Goal: Task Accomplishment & Management: Manage account settings

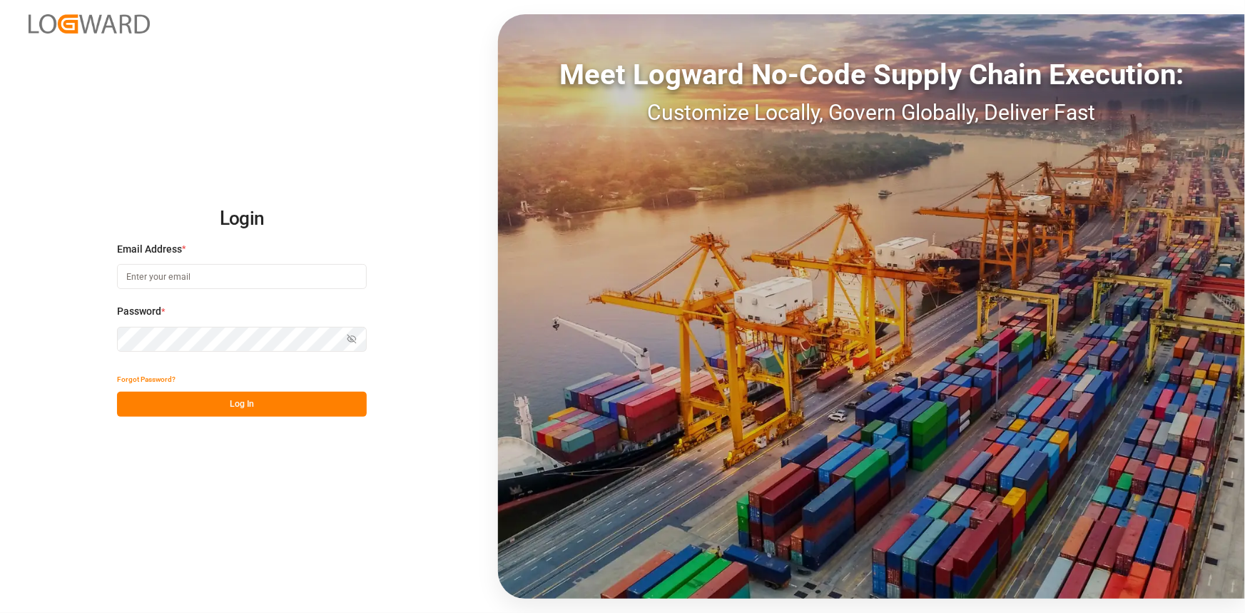
click at [225, 285] on input at bounding box center [242, 276] width 250 height 25
type input "r"
type input "a"
click at [188, 277] on input at bounding box center [242, 276] width 250 height 25
paste input "[PERSON_NAME][EMAIL_ADDRESS][PERSON_NAME][DOMAIN_NAME]"
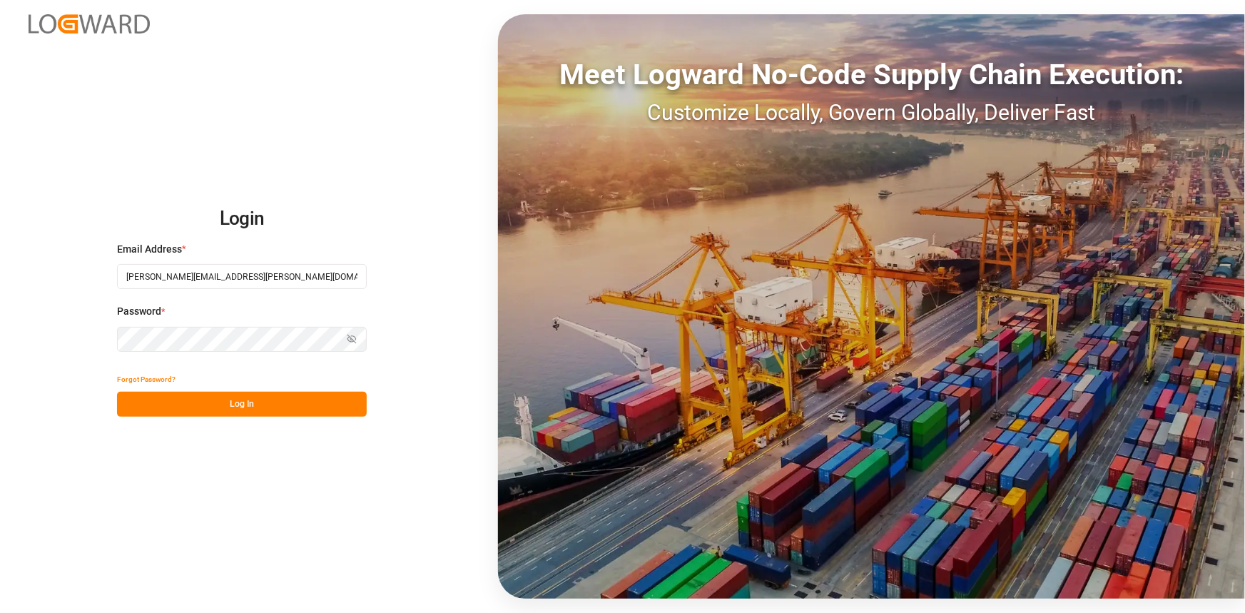
type input "[PERSON_NAME][EMAIL_ADDRESS][PERSON_NAME][DOMAIN_NAME]"
click at [244, 404] on button "Log In" at bounding box center [242, 404] width 250 height 25
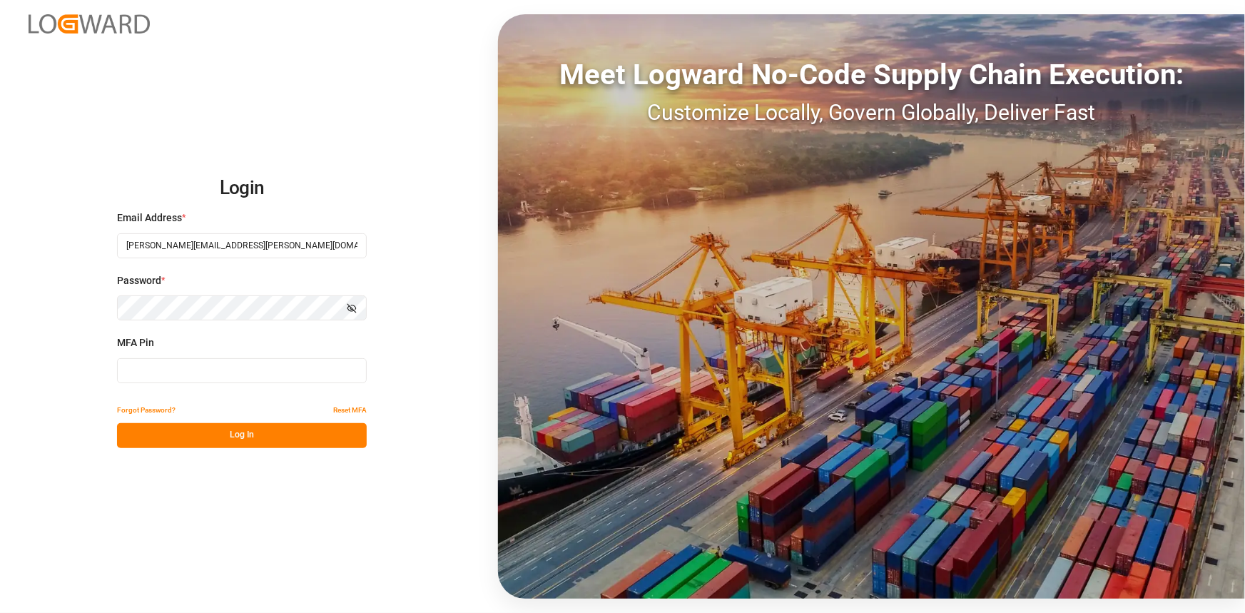
click at [225, 374] on input at bounding box center [242, 370] width 250 height 25
type input "992182"
click at [254, 427] on button "Log In" at bounding box center [242, 435] width 250 height 25
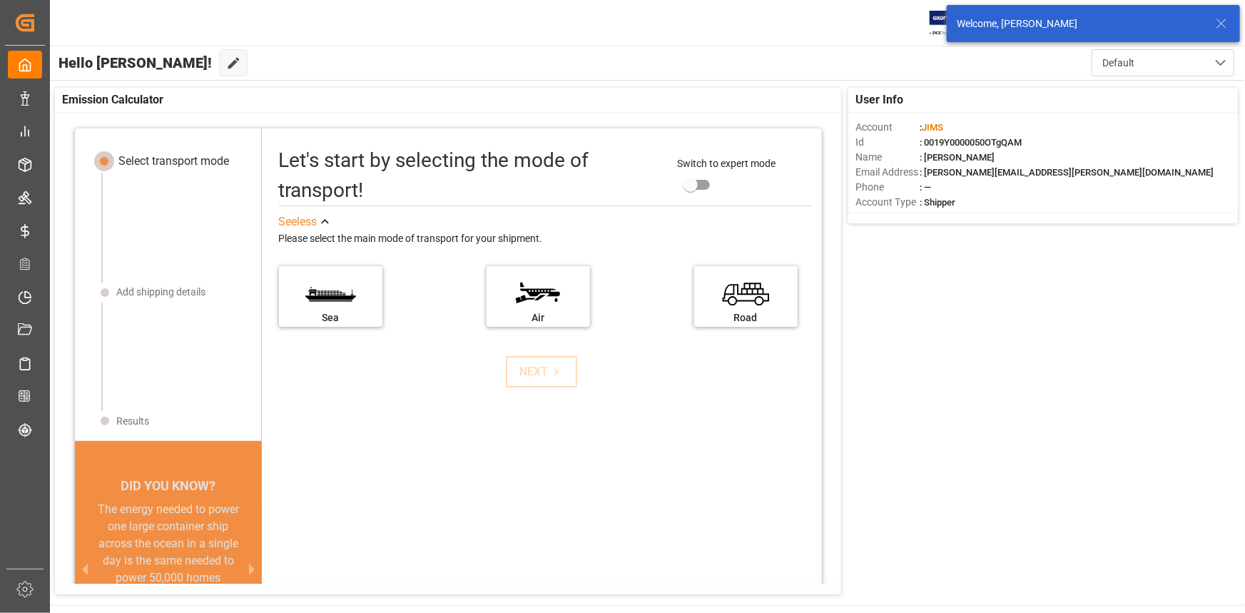
click at [1226, 17] on icon at bounding box center [1221, 23] width 17 height 17
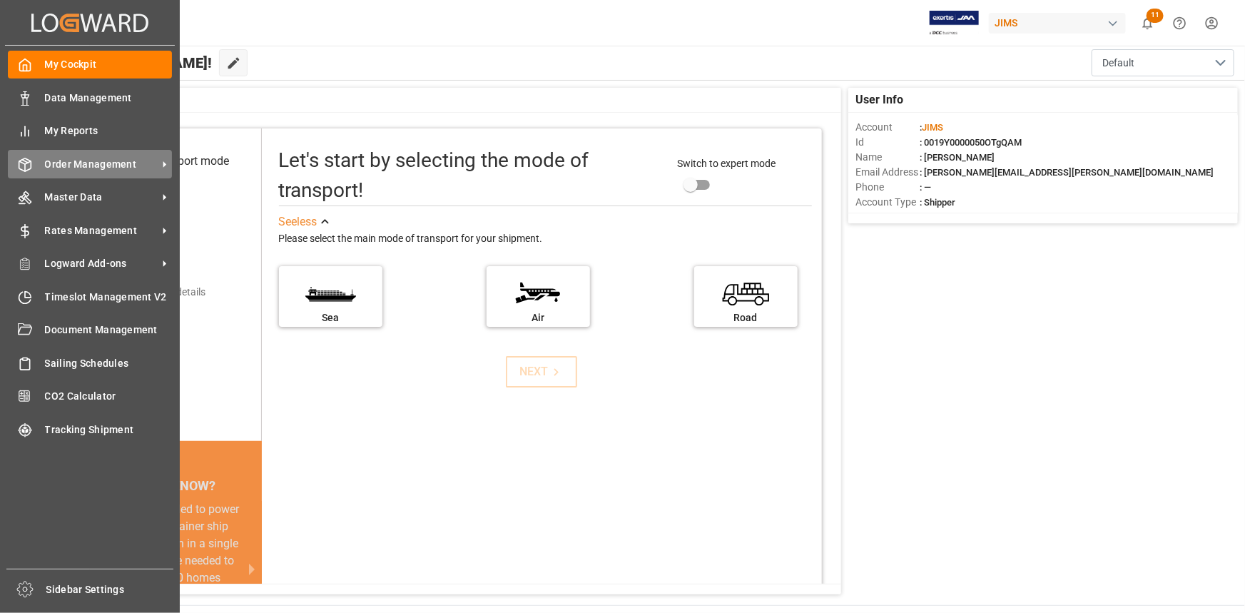
click at [107, 172] on span "Order Management" at bounding box center [101, 164] width 113 height 15
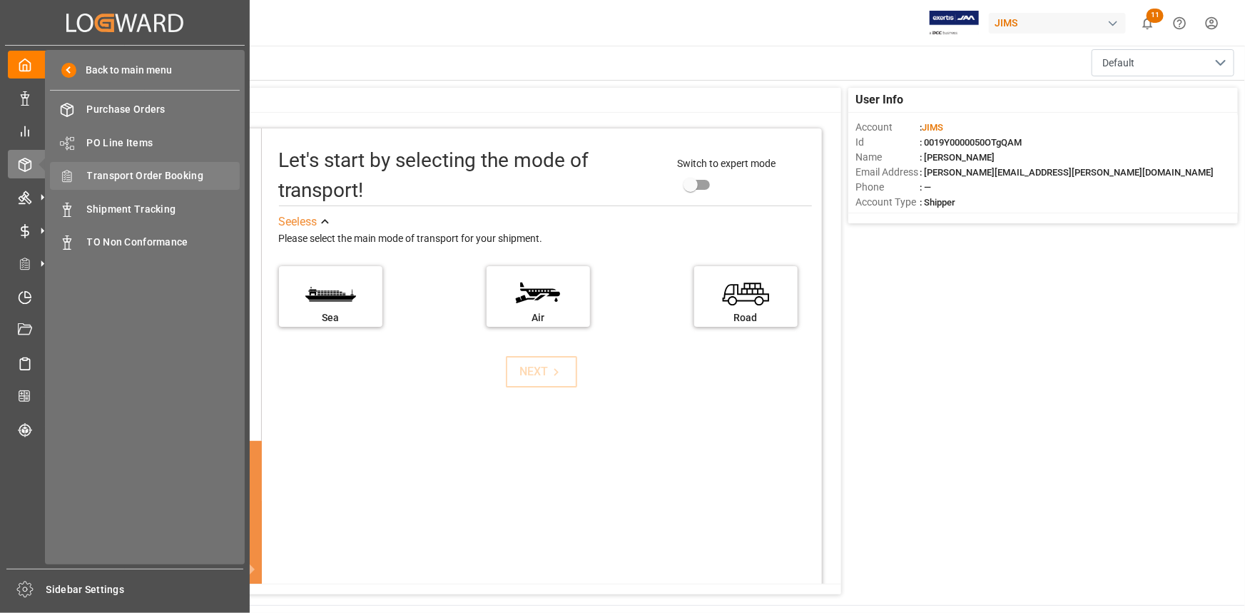
click at [153, 171] on span "Transport Order Booking" at bounding box center [163, 175] width 153 height 15
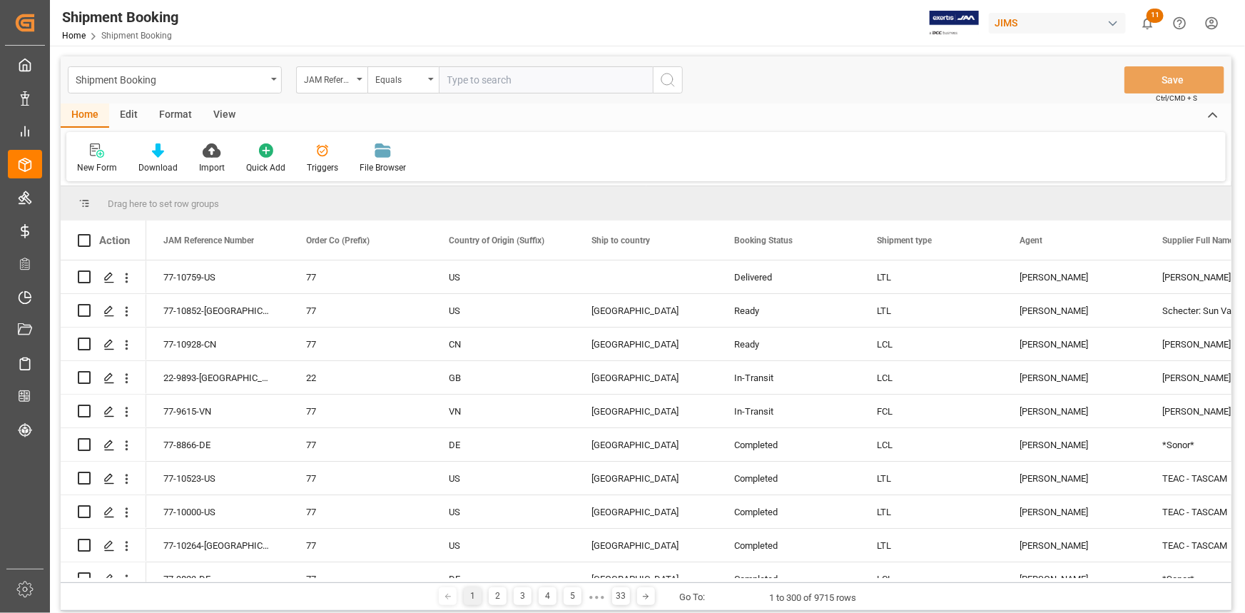
click at [483, 80] on input "text" at bounding box center [546, 79] width 214 height 27
paste input "22-10143-DE"
type input "22-10143-DE"
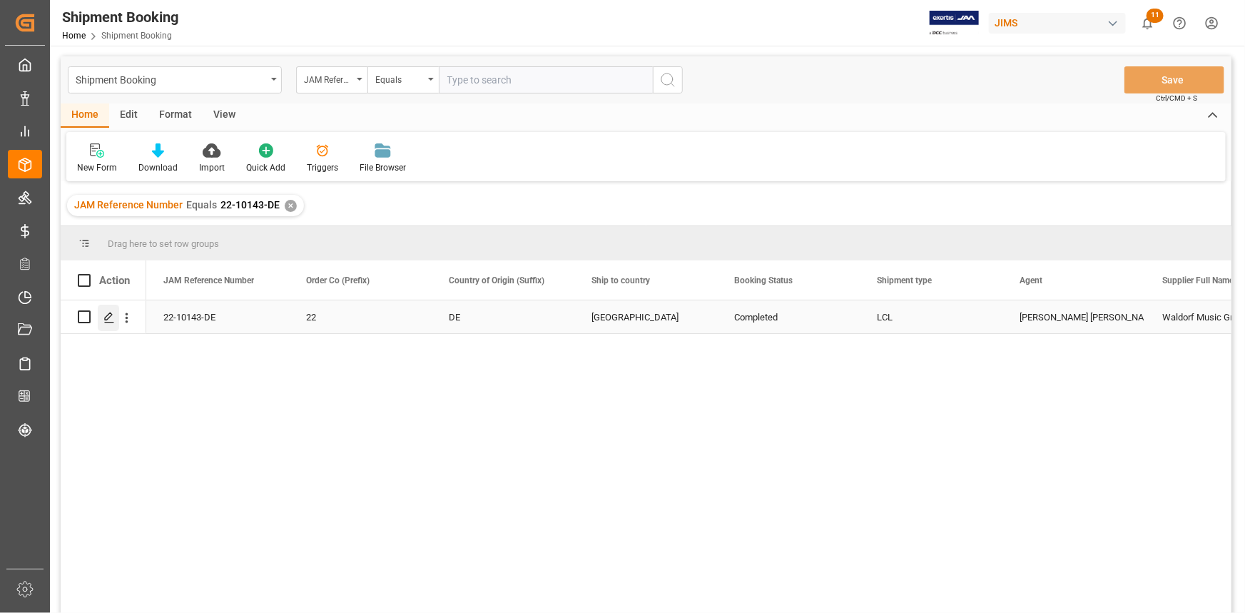
click at [108, 316] on icon "Press SPACE to select this row." at bounding box center [108, 317] width 11 height 11
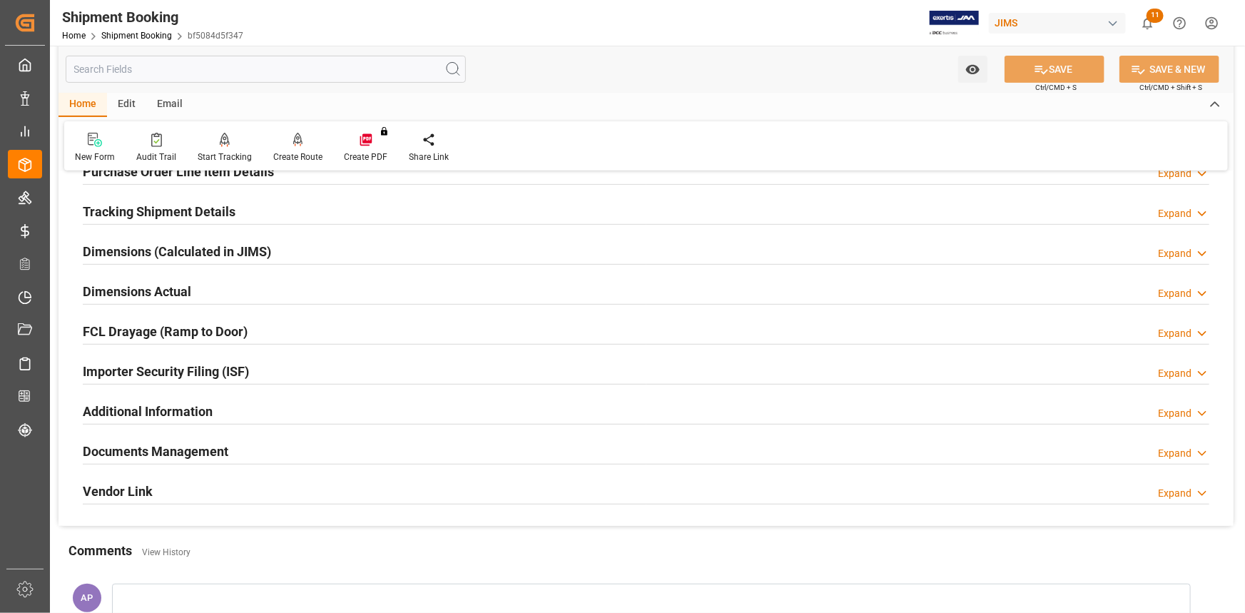
scroll to position [389, 0]
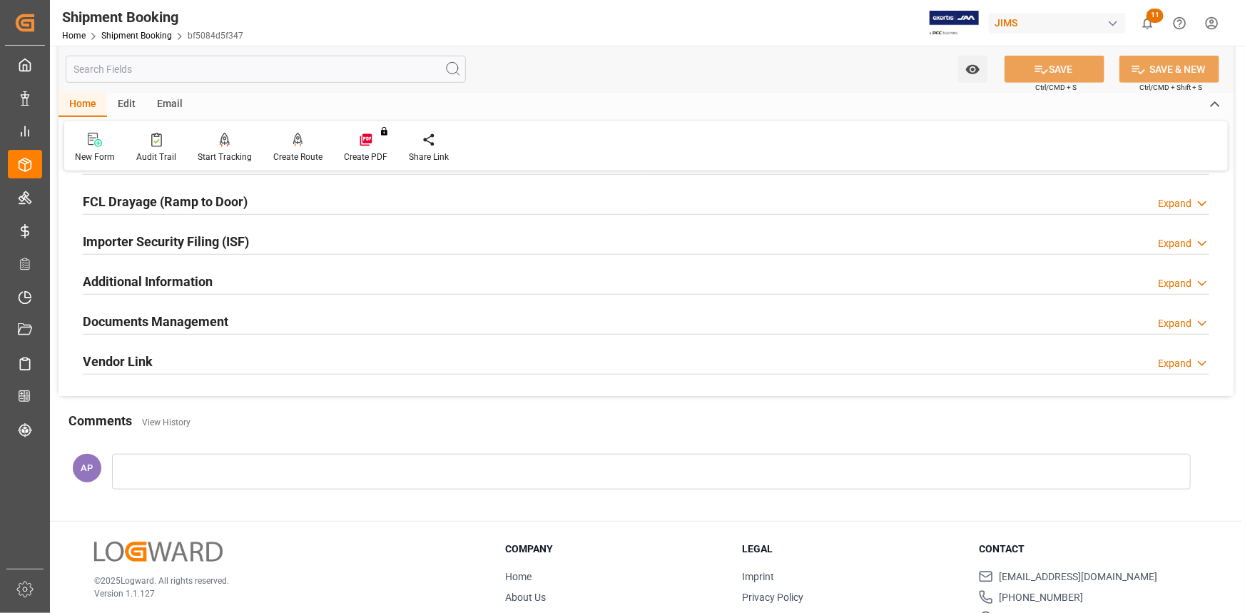
click at [330, 304] on div "Documents Management Expand" at bounding box center [646, 322] width 1146 height 40
click at [347, 316] on div "Documents Management Expand" at bounding box center [646, 320] width 1126 height 27
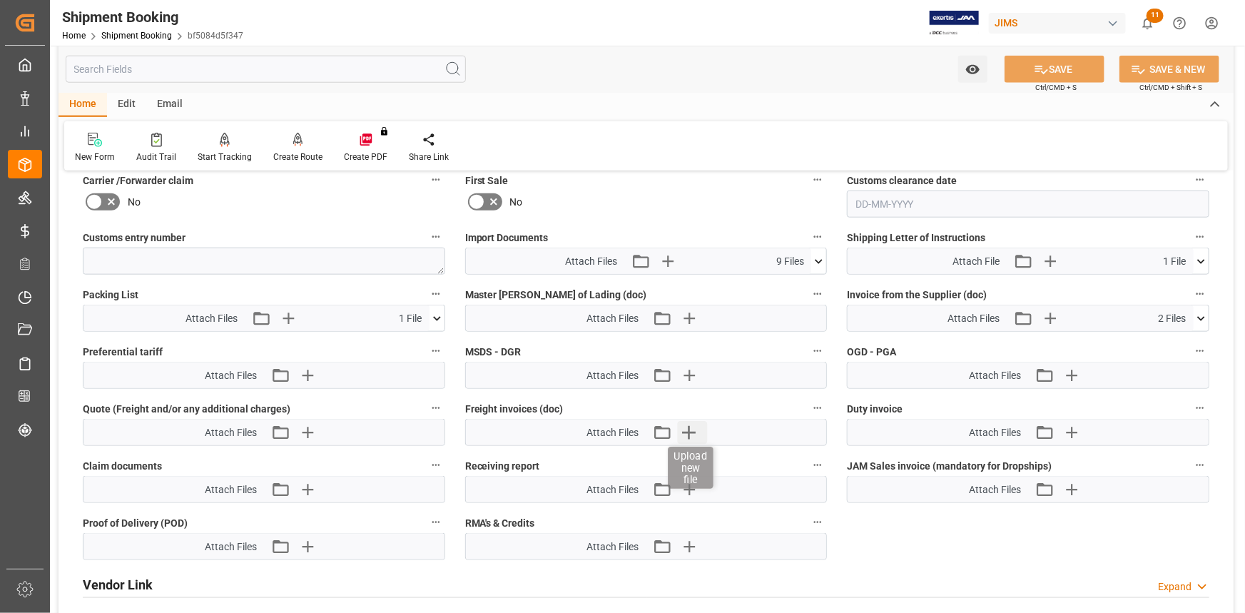
scroll to position [777, 0]
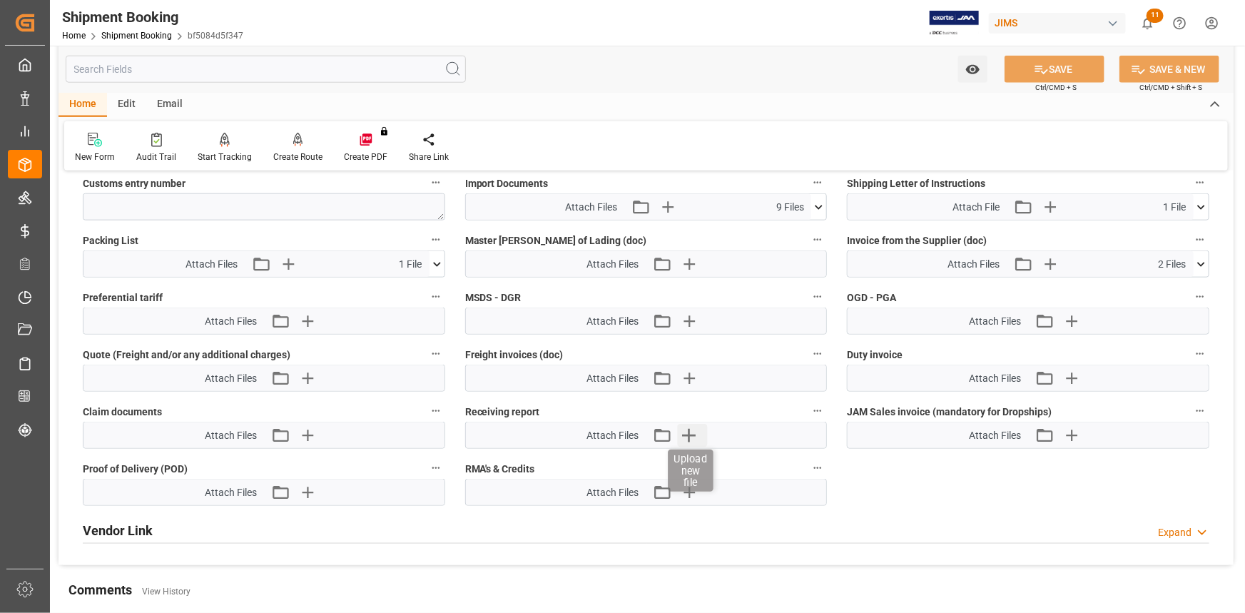
click at [692, 432] on icon "button" at bounding box center [690, 436] width 14 height 14
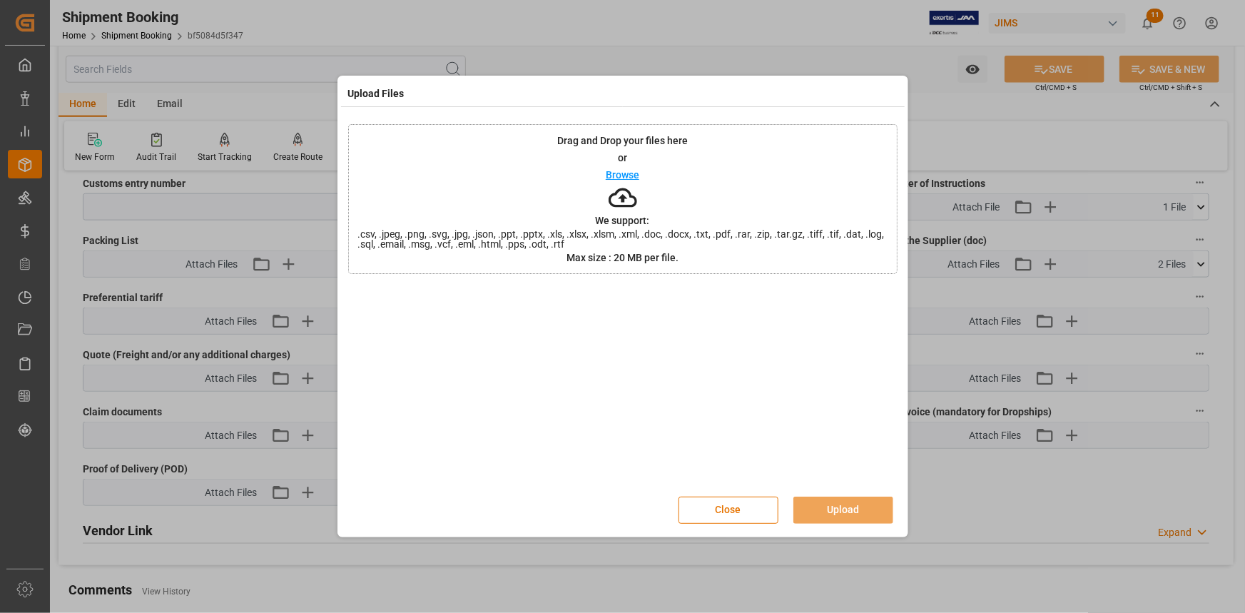
click at [622, 173] on p "Browse" at bounding box center [623, 175] width 34 height 10
click at [864, 514] on button "Upload" at bounding box center [843, 509] width 100 height 27
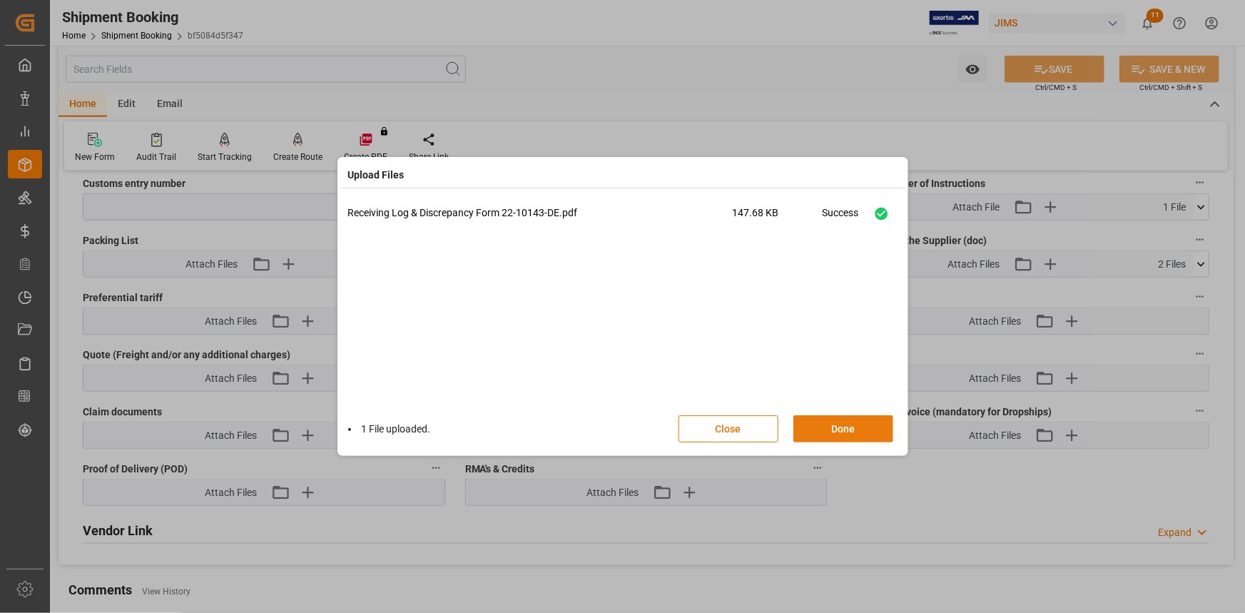
click at [840, 428] on button "Done" at bounding box center [843, 428] width 100 height 27
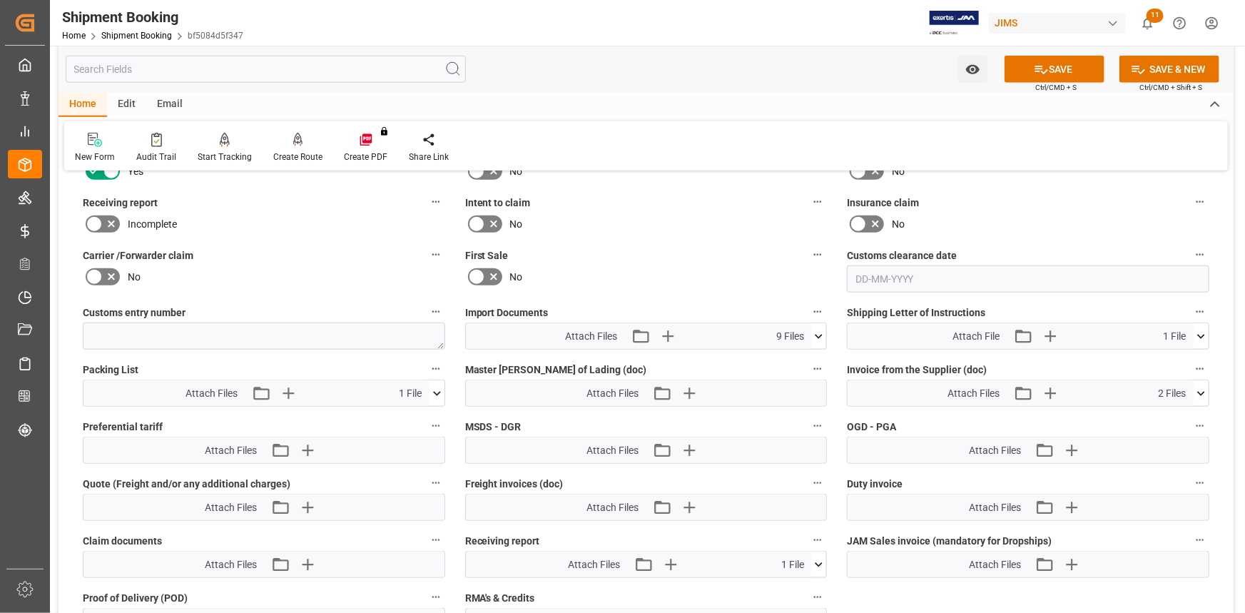
scroll to position [583, 0]
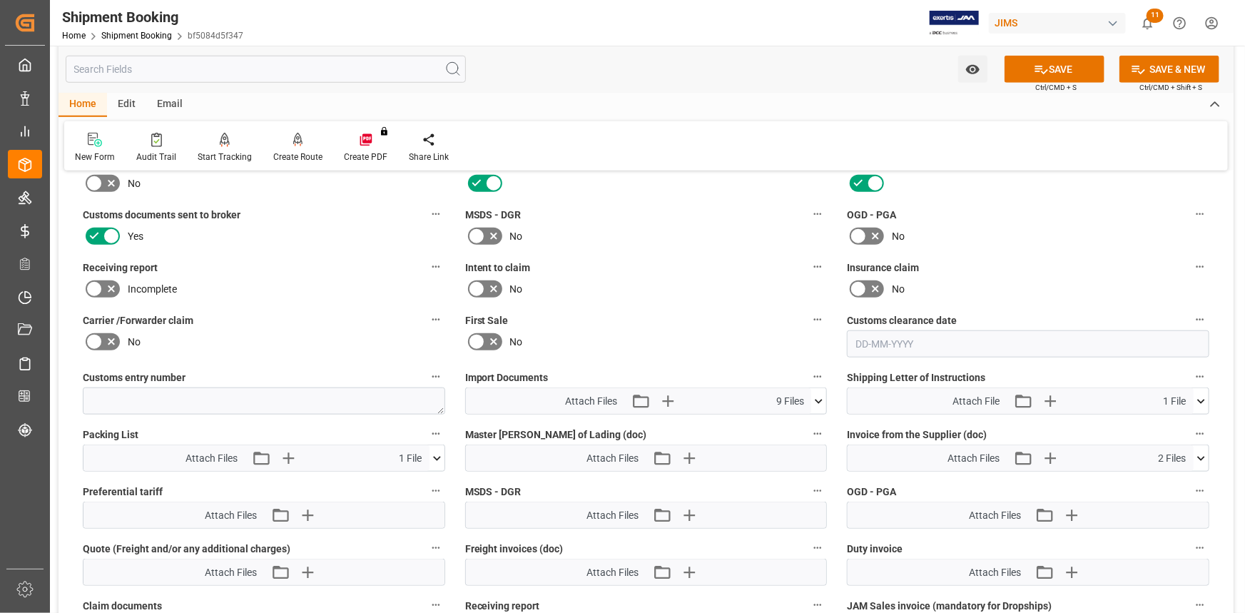
click at [111, 288] on icon at bounding box center [111, 288] width 17 height 17
click at [0, 0] on input "checkbox" at bounding box center [0, 0] width 0 height 0
click at [1045, 62] on icon at bounding box center [1041, 69] width 15 height 15
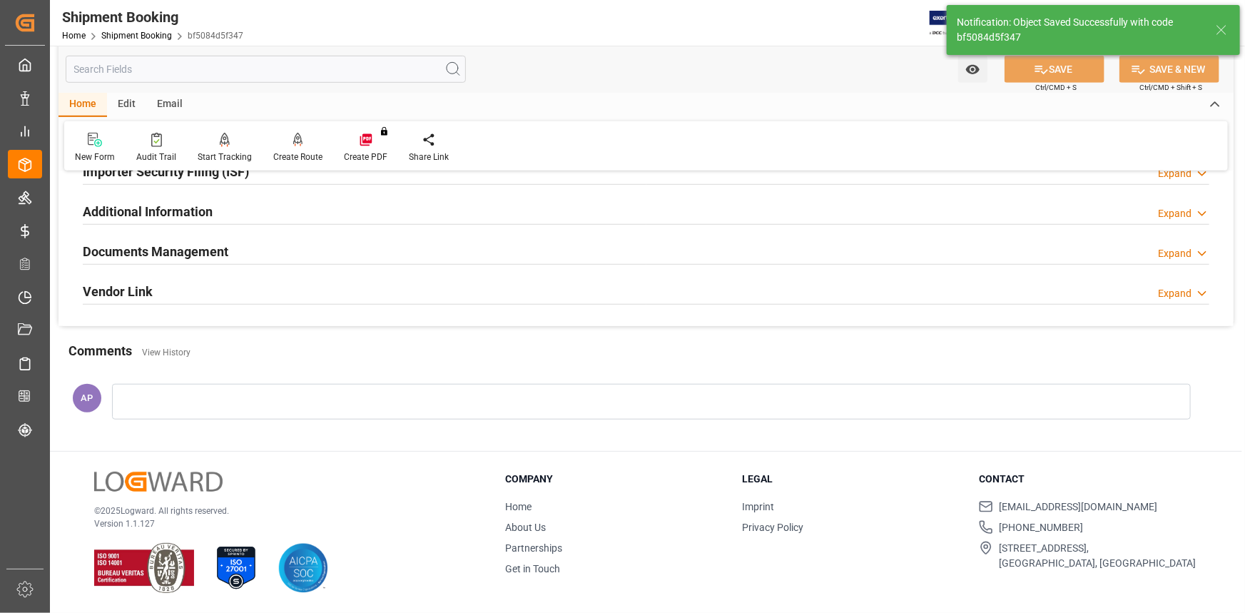
scroll to position [456, 0]
